Goal: Information Seeking & Learning: Learn about a topic

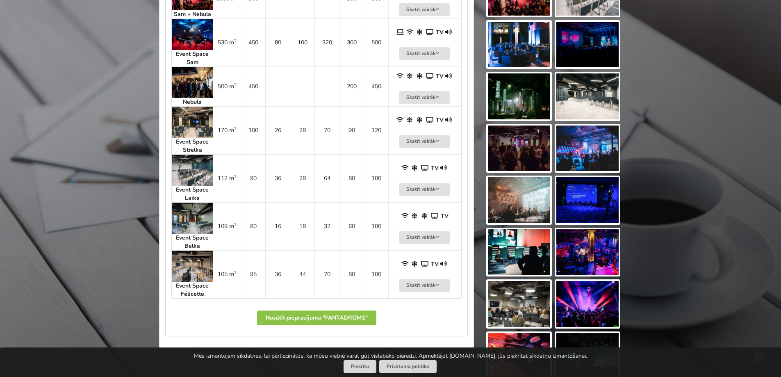
scroll to position [492, 0]
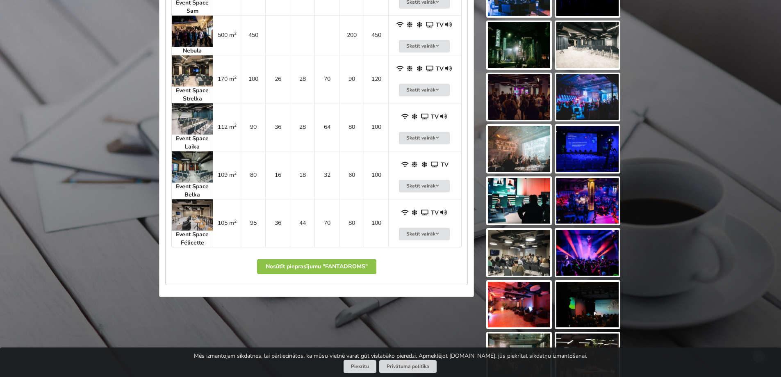
click at [193, 224] on img at bounding box center [192, 214] width 41 height 31
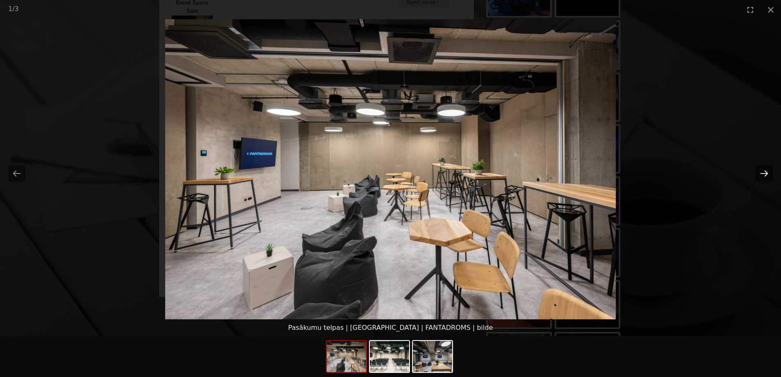
click at [767, 169] on button "Next slide" at bounding box center [764, 173] width 17 height 16
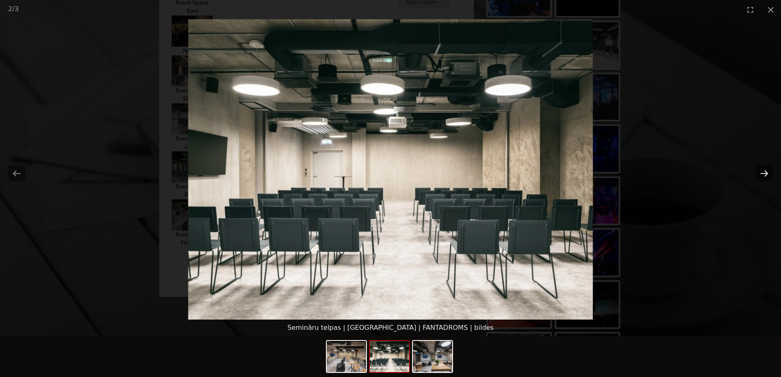
click at [767, 169] on button "Next slide" at bounding box center [764, 173] width 17 height 16
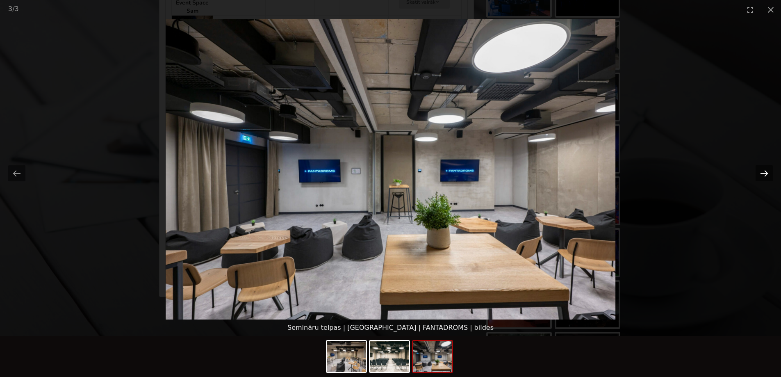
click at [767, 169] on button "Next slide" at bounding box center [764, 173] width 17 height 16
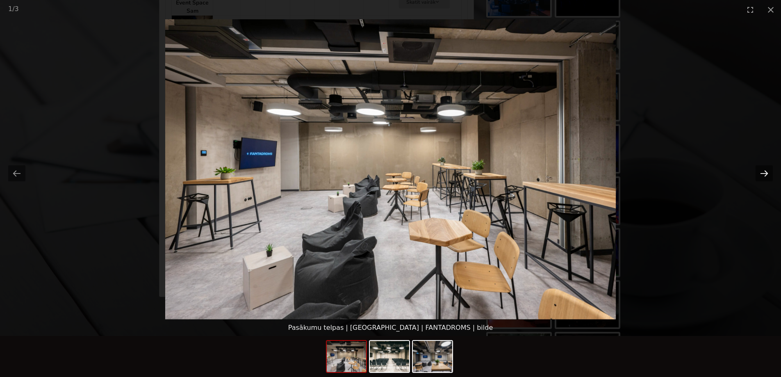
click at [767, 169] on button "Next slide" at bounding box center [764, 173] width 17 height 16
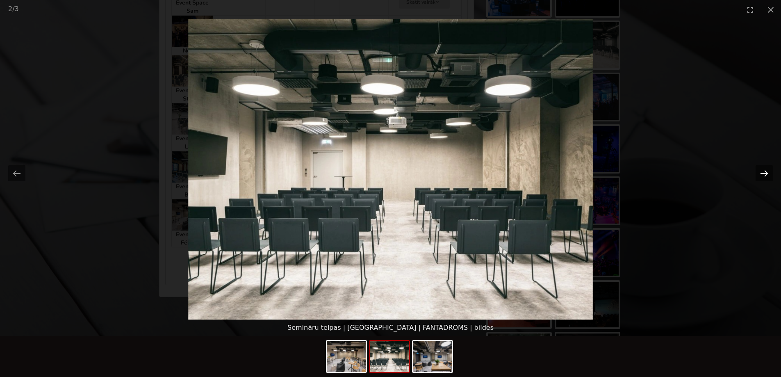
click at [767, 169] on button "Next slide" at bounding box center [764, 173] width 17 height 16
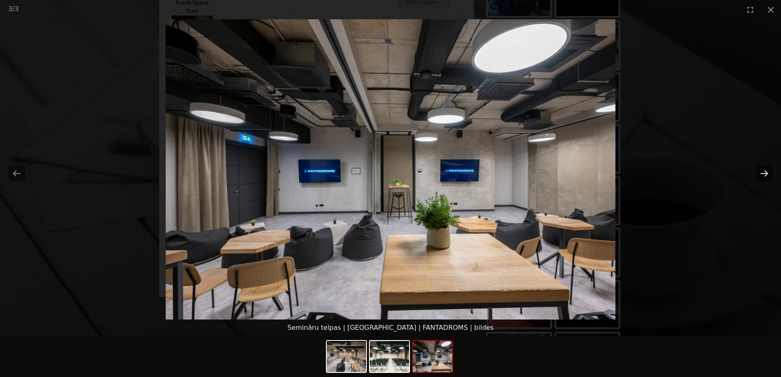
click at [767, 169] on button "Next slide" at bounding box center [764, 173] width 17 height 16
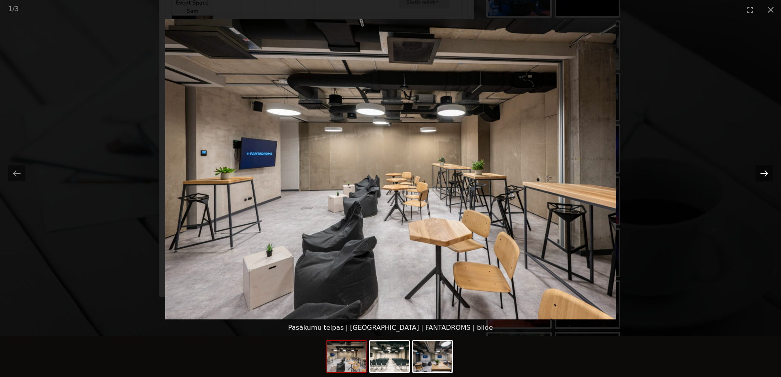
click at [767, 169] on button "Next slide" at bounding box center [764, 173] width 17 height 16
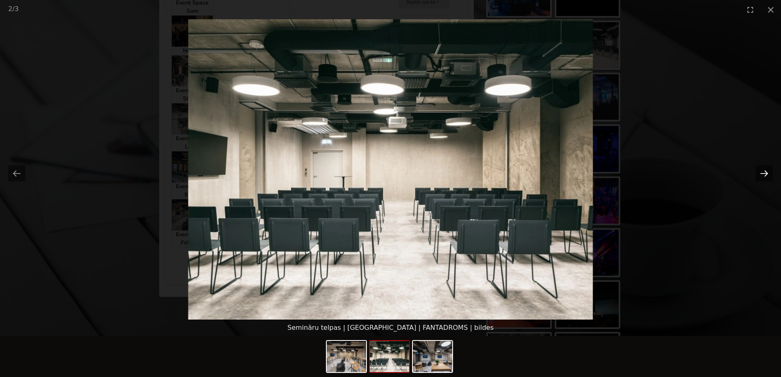
click at [767, 169] on button "Next slide" at bounding box center [764, 173] width 17 height 16
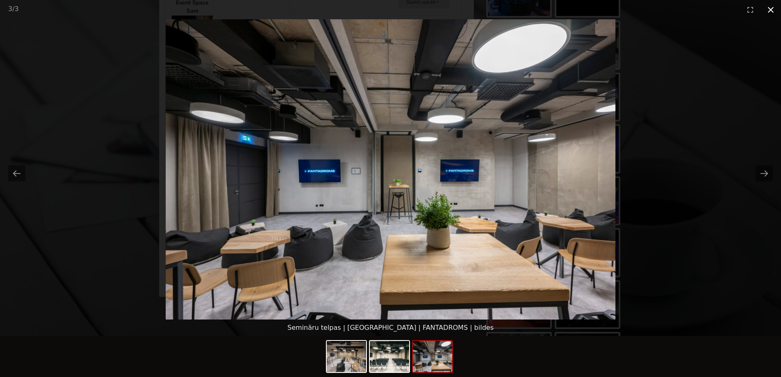
click at [770, 7] on button "Close gallery" at bounding box center [771, 9] width 21 height 19
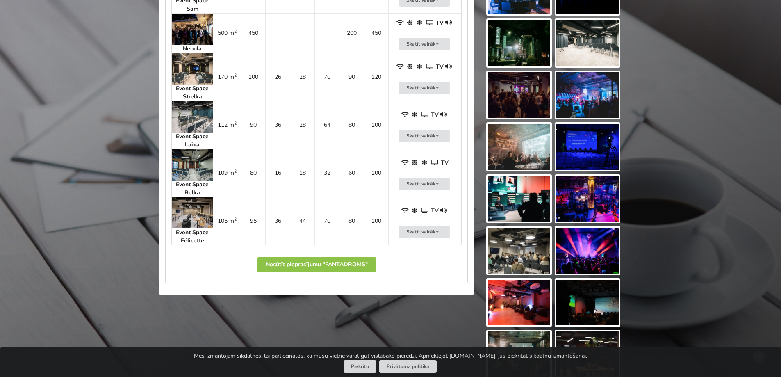
scroll to position [488, 0]
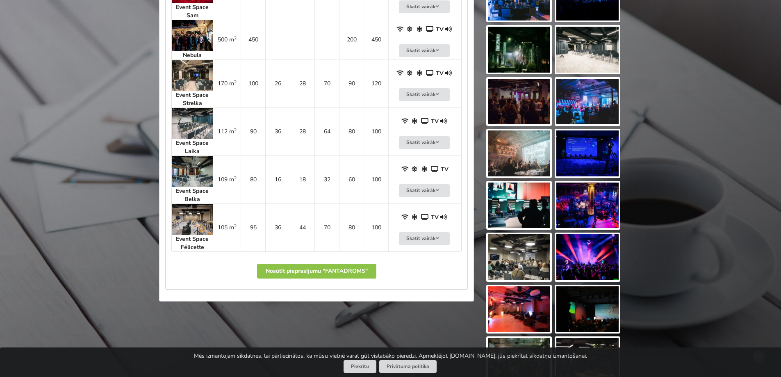
click at [598, 199] on img at bounding box center [588, 206] width 62 height 46
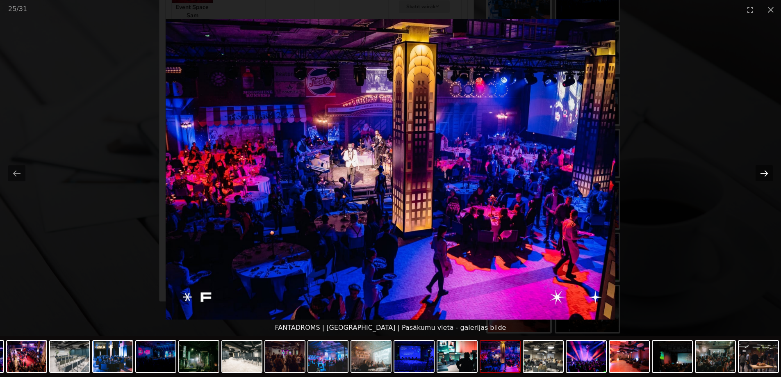
click at [770, 173] on button "Next slide" at bounding box center [764, 173] width 17 height 16
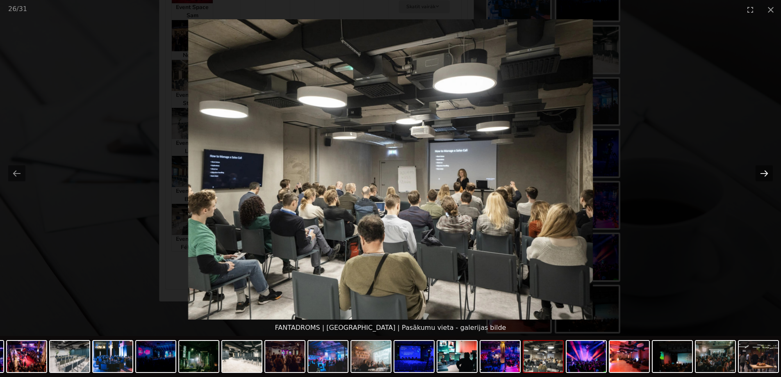
click at [767, 175] on button "Next slide" at bounding box center [764, 173] width 17 height 16
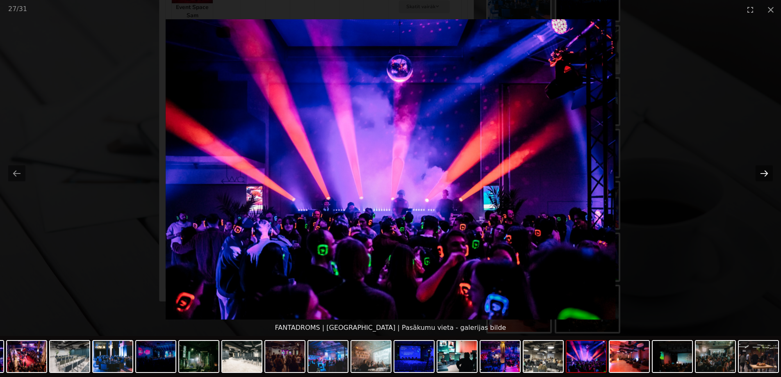
click at [766, 175] on button "Next slide" at bounding box center [764, 173] width 17 height 16
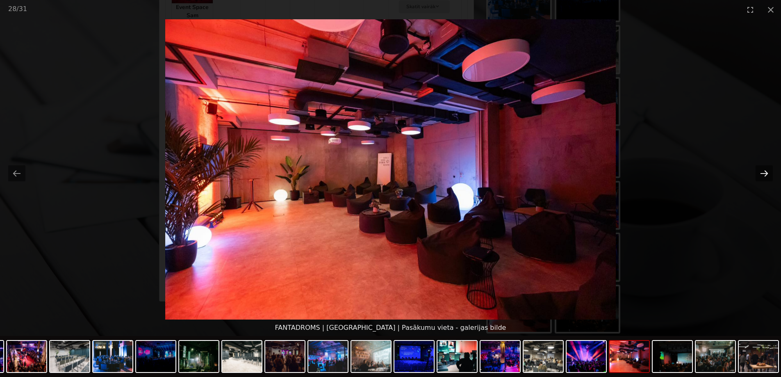
click at [764, 171] on button "Next slide" at bounding box center [764, 173] width 17 height 16
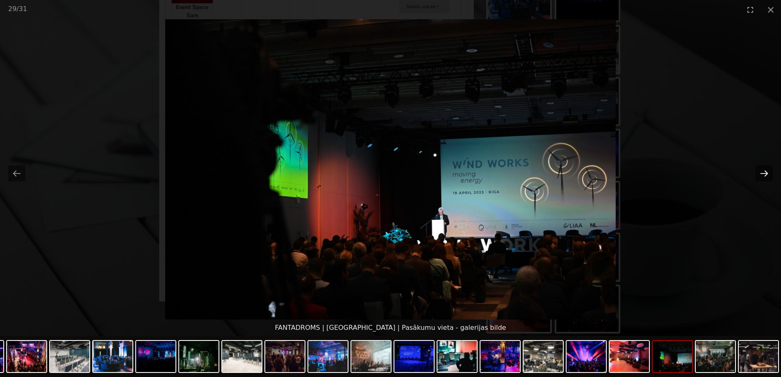
click at [764, 171] on button "Next slide" at bounding box center [764, 173] width 17 height 16
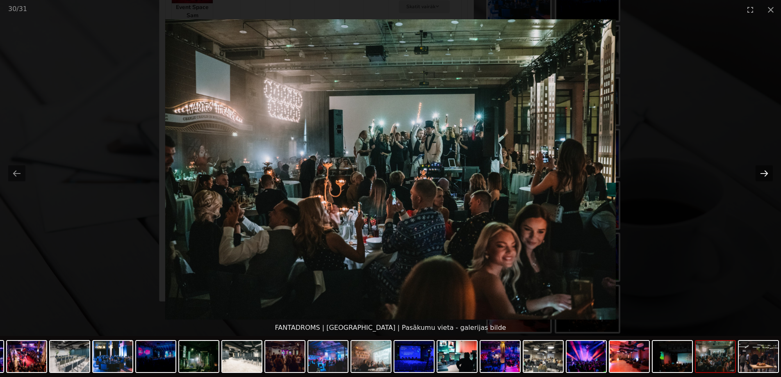
click at [764, 171] on button "Next slide" at bounding box center [764, 173] width 17 height 16
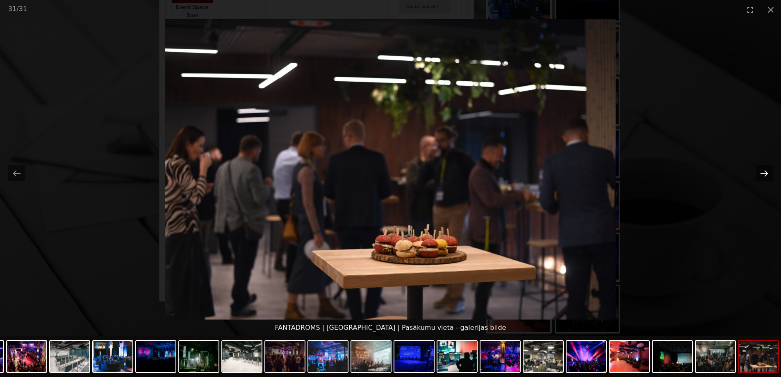
click at [764, 171] on button "Next slide" at bounding box center [764, 173] width 17 height 16
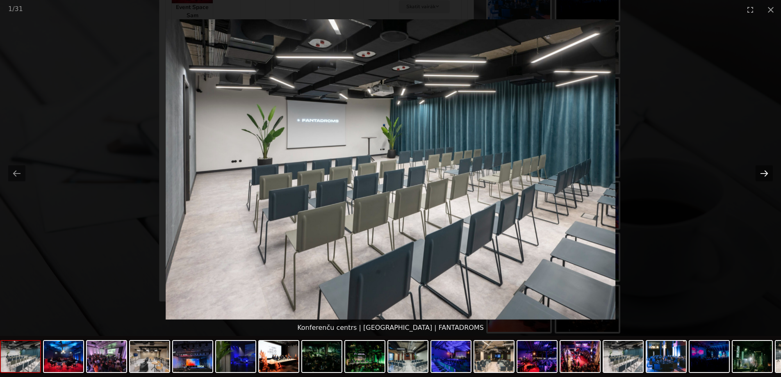
scroll to position [406, 0]
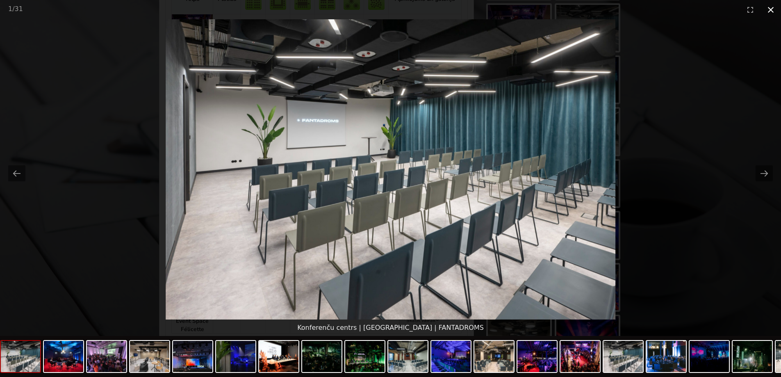
click at [775, 8] on button "Close gallery" at bounding box center [771, 9] width 21 height 19
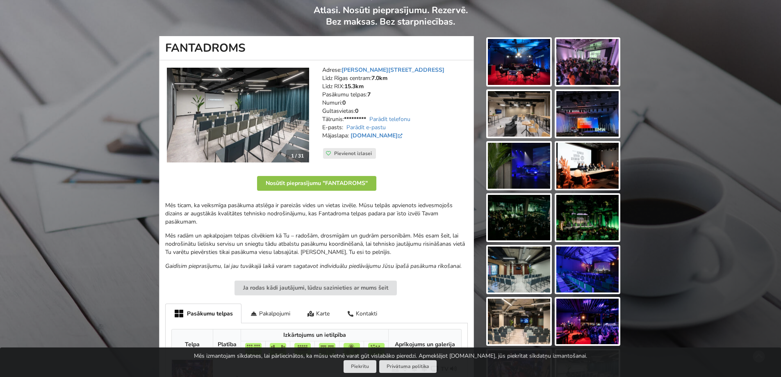
scroll to position [0, 0]
